Goal: Find specific page/section: Find specific page/section

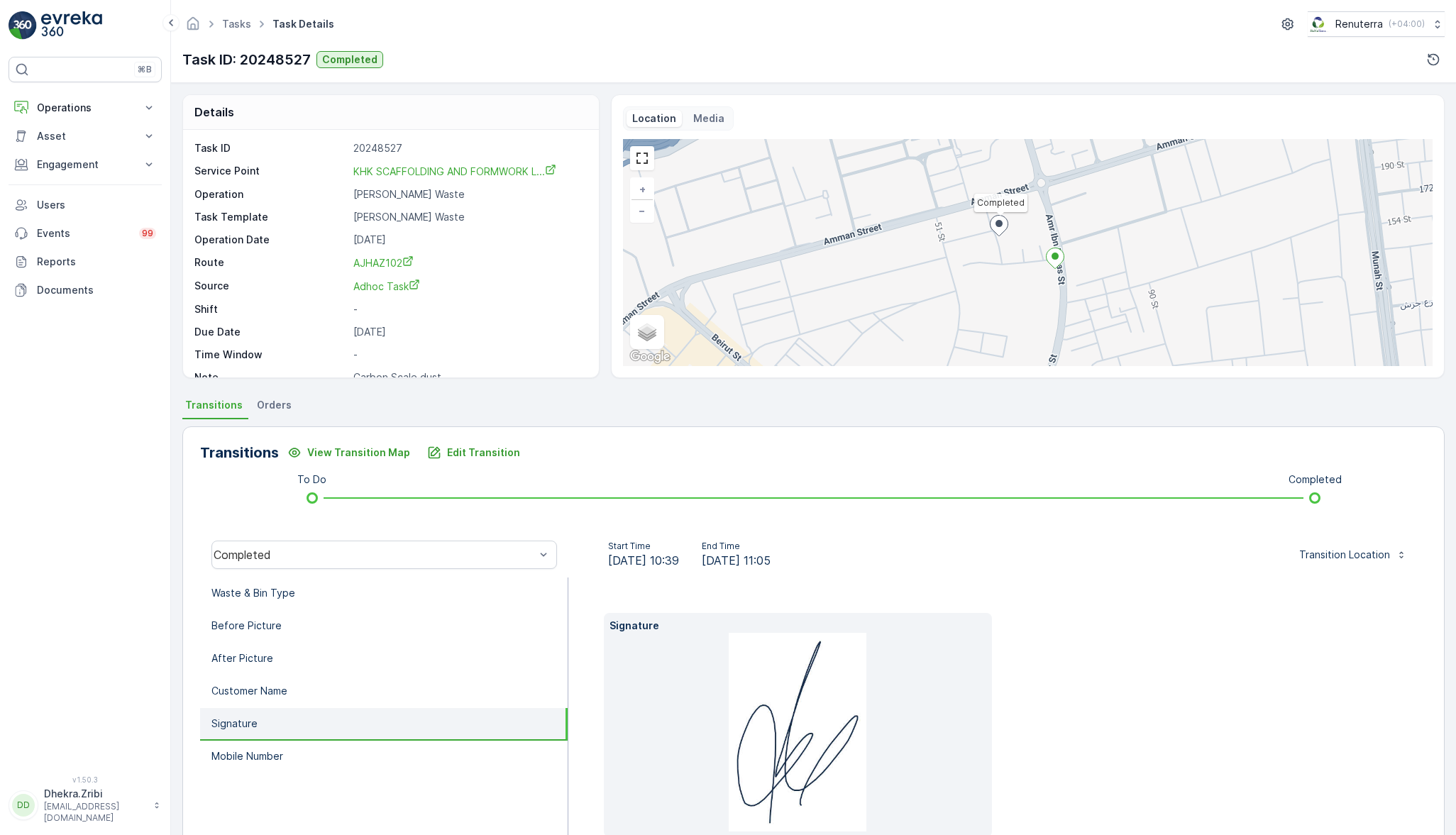
scroll to position [57, 0]
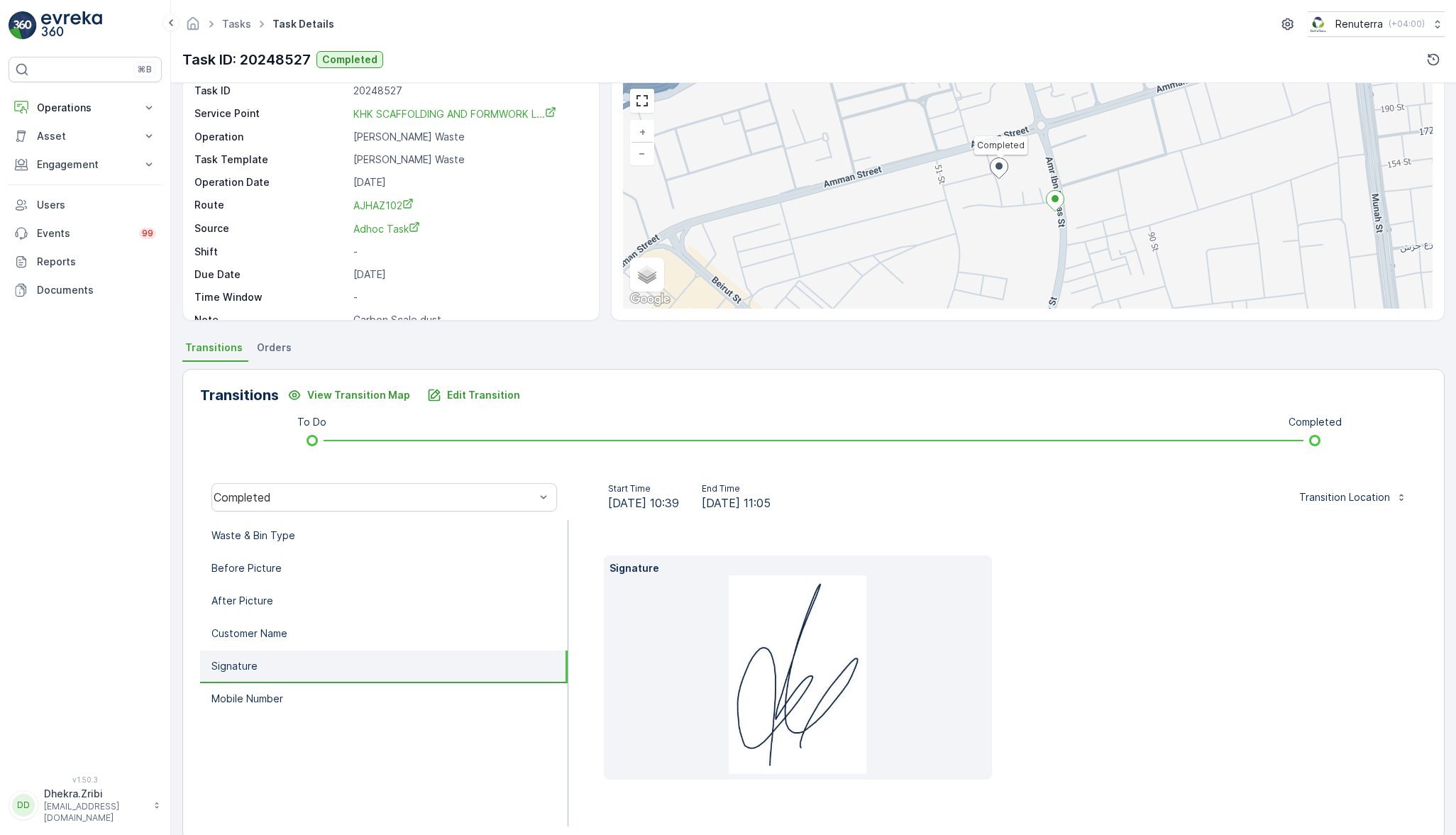
click at [99, 100] on p "Operations" at bounding box center [85, 107] width 97 height 14
click at [53, 151] on p "Planning" at bounding box center [56, 152] width 40 height 14
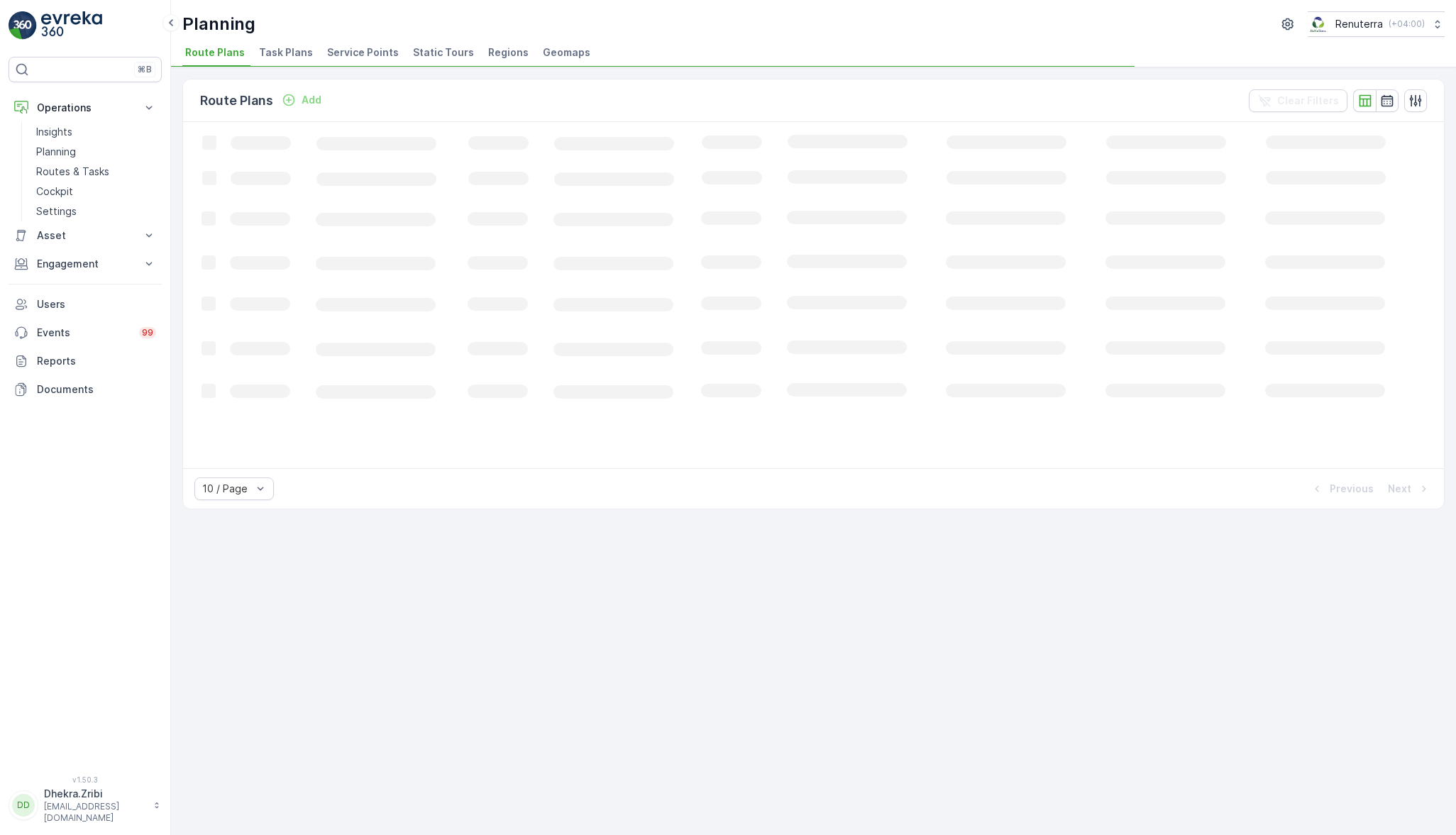
click at [369, 53] on span "Service Points" at bounding box center [363, 52] width 72 height 14
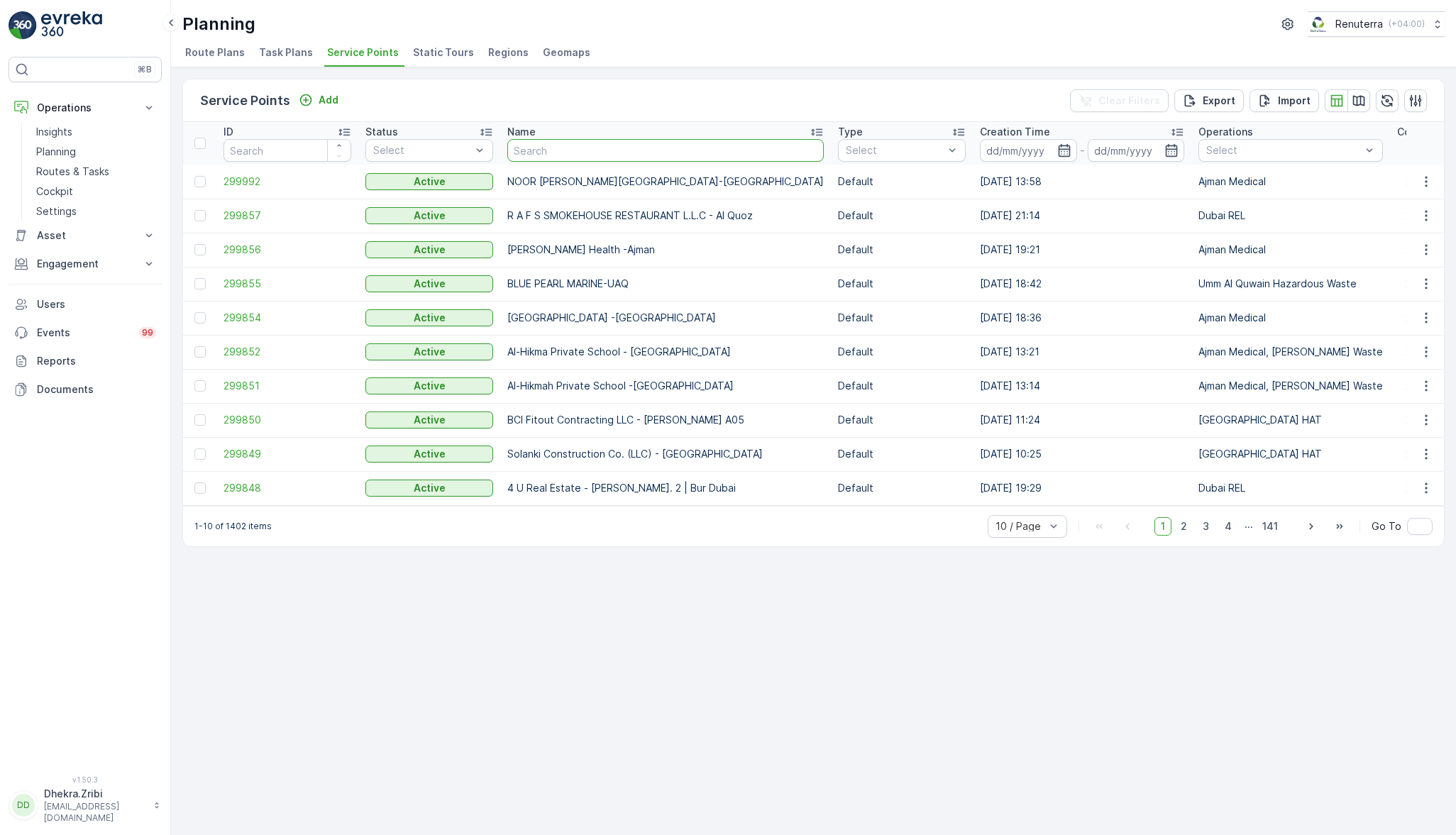
click at [599, 146] on input "text" at bounding box center [665, 150] width 317 height 23
type input "sharq"
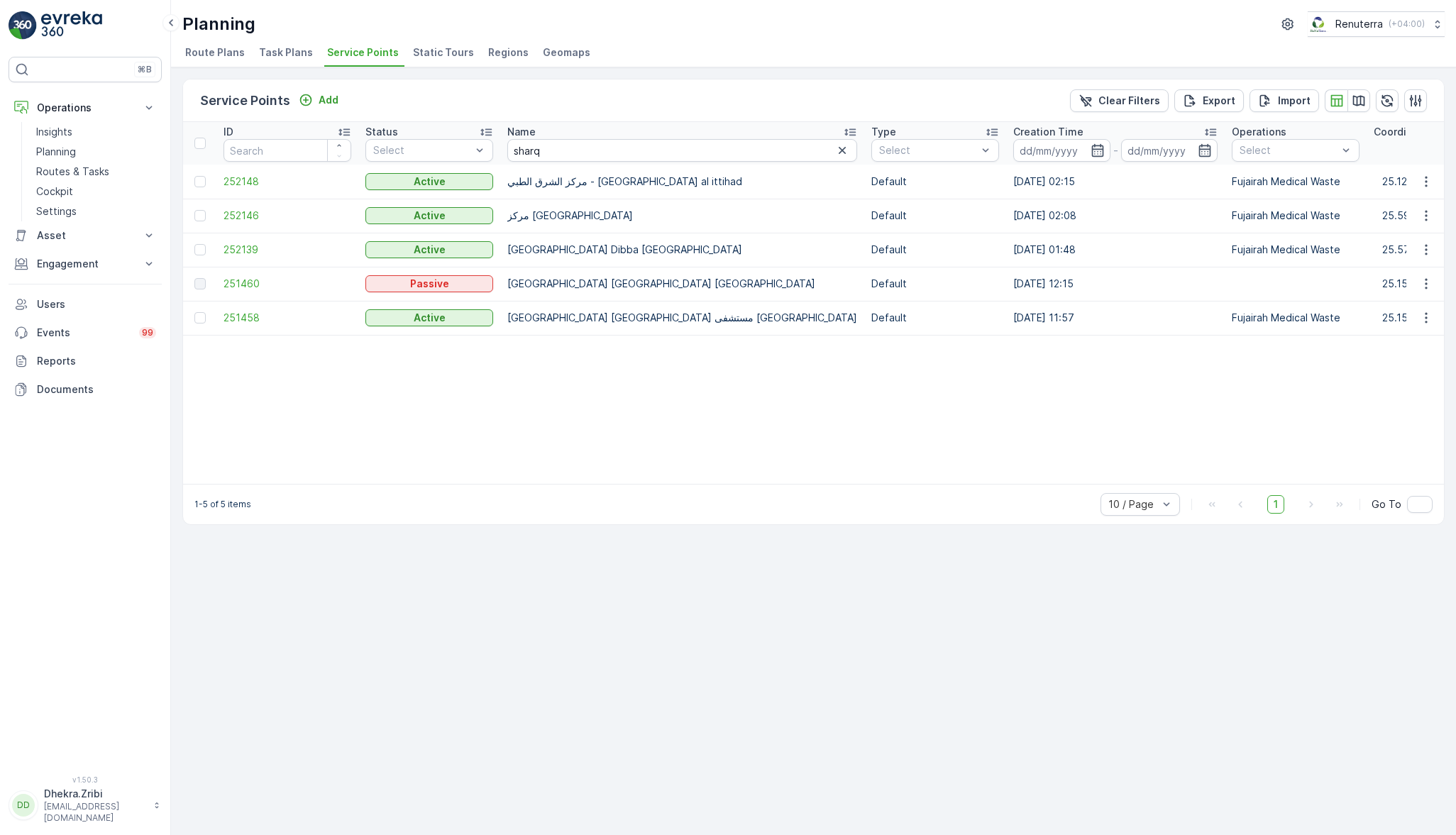
click at [248, 179] on span "252148" at bounding box center [287, 181] width 128 height 14
click at [241, 217] on span "252146" at bounding box center [287, 215] width 128 height 14
click at [239, 178] on span "252148" at bounding box center [287, 181] width 128 height 14
